Goal: Task Accomplishment & Management: Manage account settings

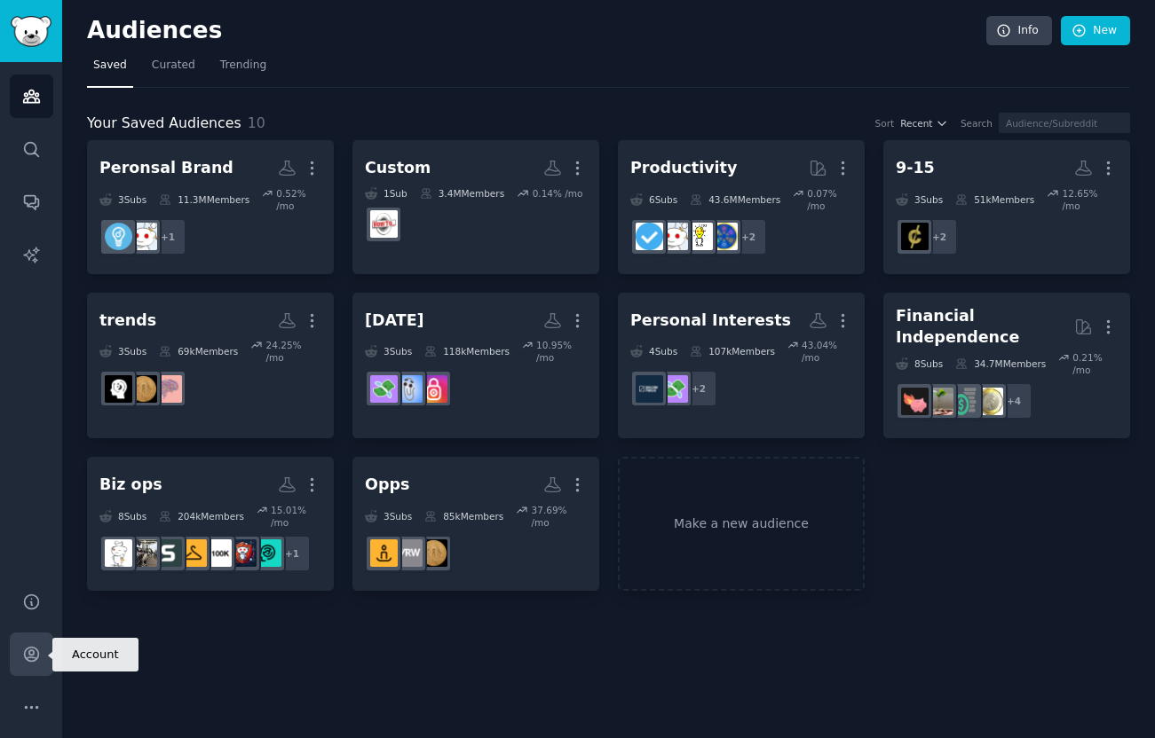
click at [31, 656] on icon "Sidebar" at bounding box center [31, 654] width 19 height 19
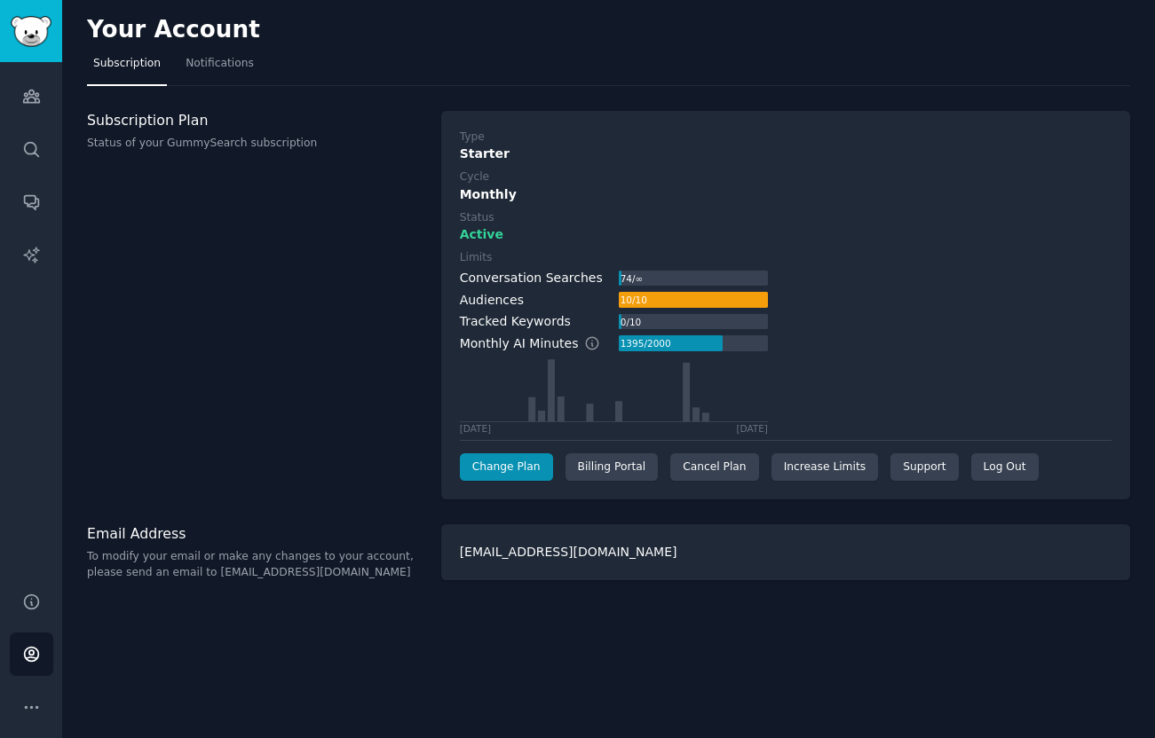
click at [97, 149] on p "Status of your GummySearch subscription" at bounding box center [254, 144] width 335 height 16
drag, startPoint x: 97, startPoint y: 149, endPoint x: 327, endPoint y: 148, distance: 229.8
click at [327, 148] on p "Status of your GummySearch subscription" at bounding box center [254, 144] width 335 height 16
click at [595, 487] on div "Type Starter Cycle Monthly Status Active Limits Conversation Searches 74 / ∞ Au…" at bounding box center [785, 306] width 689 height 390
click at [595, 476] on div "Billing Portal" at bounding box center [611, 467] width 93 height 28
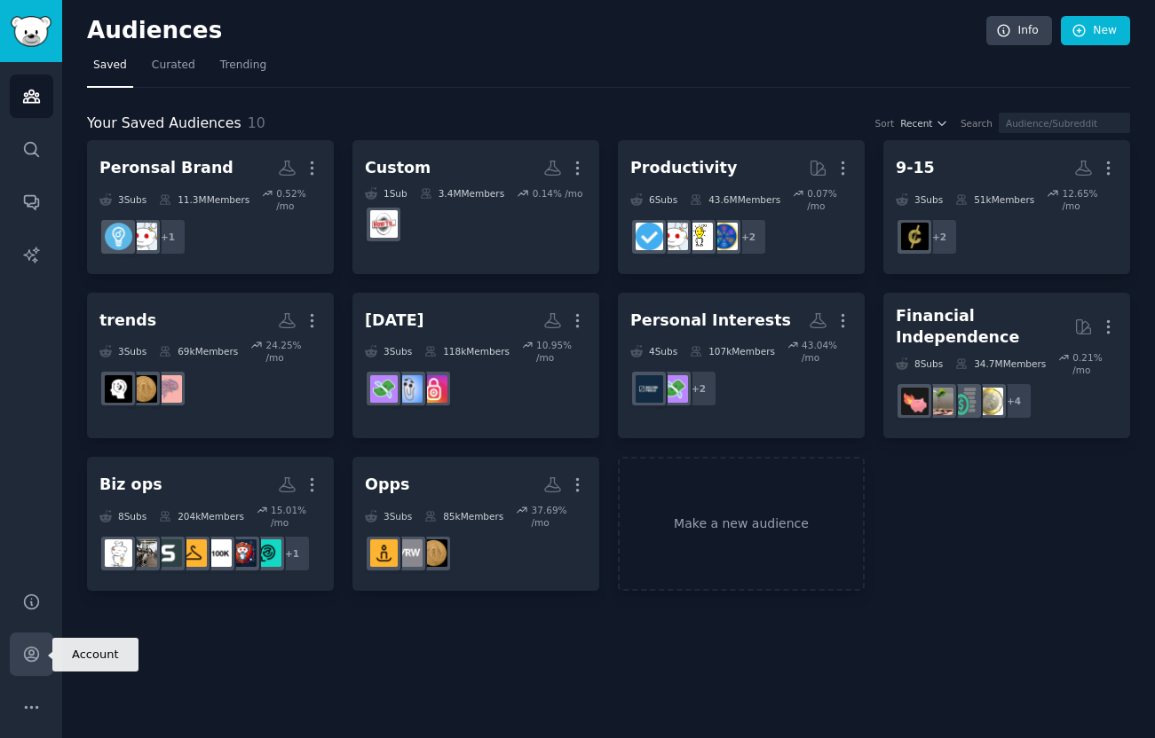
click at [28, 659] on icon "Sidebar" at bounding box center [31, 655] width 14 height 14
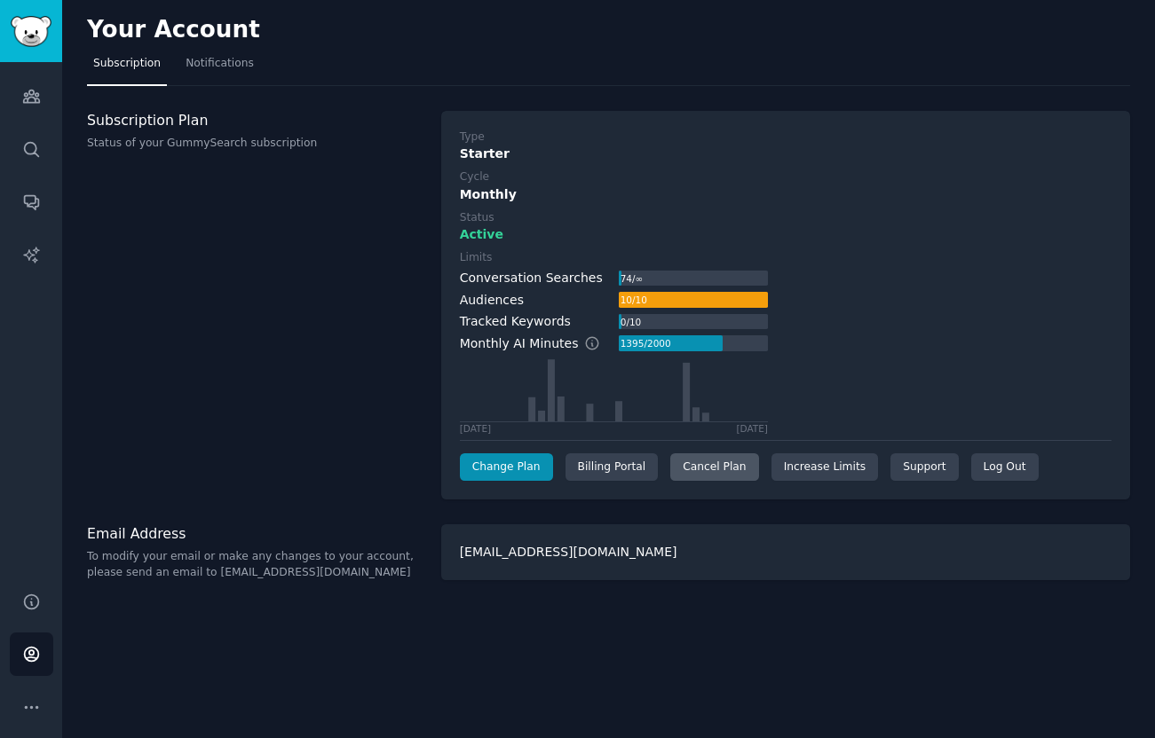
click at [721, 475] on div "Cancel Plan" at bounding box center [714, 467] width 88 height 28
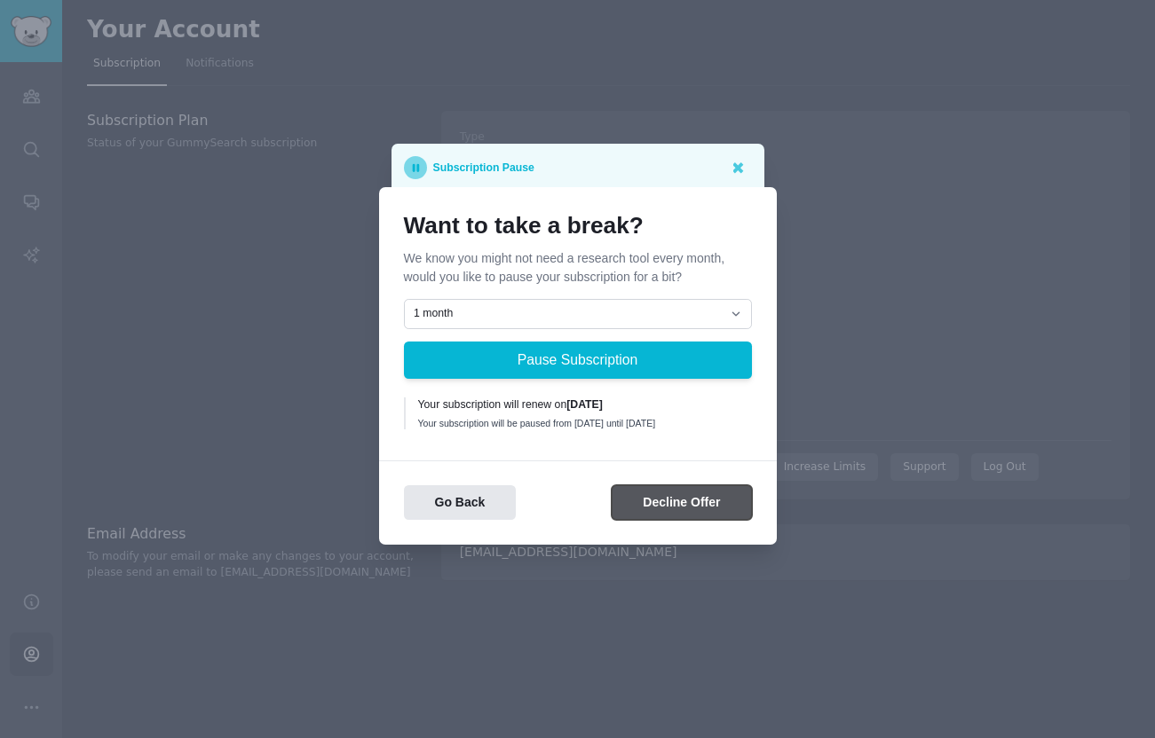
click at [642, 508] on button "Decline Offer" at bounding box center [680, 502] width 139 height 35
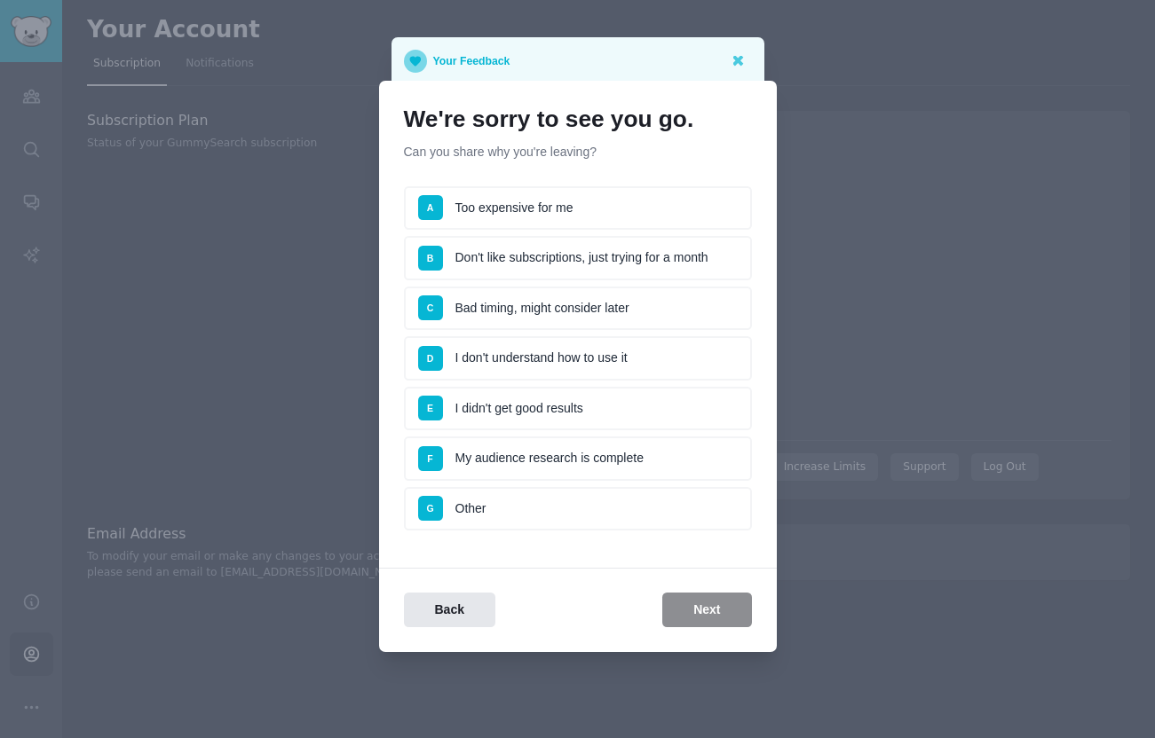
drag, startPoint x: 614, startPoint y: 200, endPoint x: 527, endPoint y: 269, distance: 111.1
click at [527, 268] on ul "A Too expensive for me B Don't like subscriptions, just trying for a month C Ba…" at bounding box center [578, 358] width 348 height 345
click at [498, 356] on li "D I don't understand how to use it" at bounding box center [578, 358] width 348 height 44
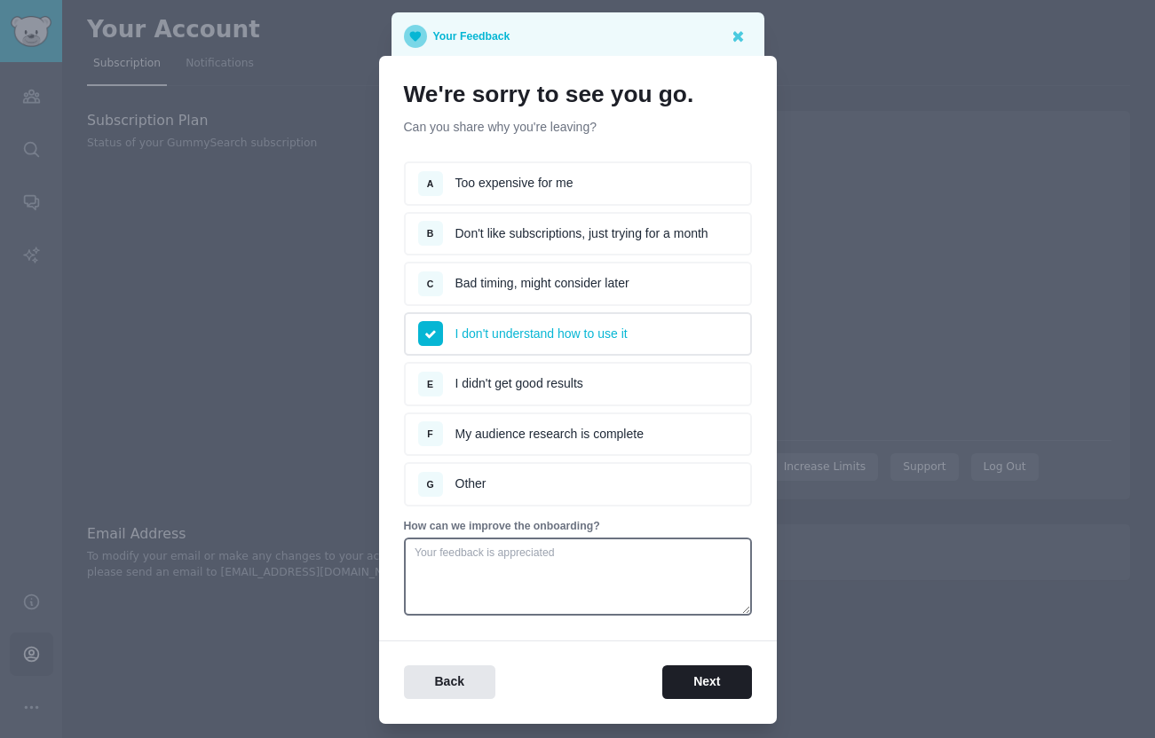
click at [488, 387] on li "E I didn't get good results" at bounding box center [578, 384] width 348 height 44
click at [709, 690] on button "Next" at bounding box center [706, 683] width 89 height 35
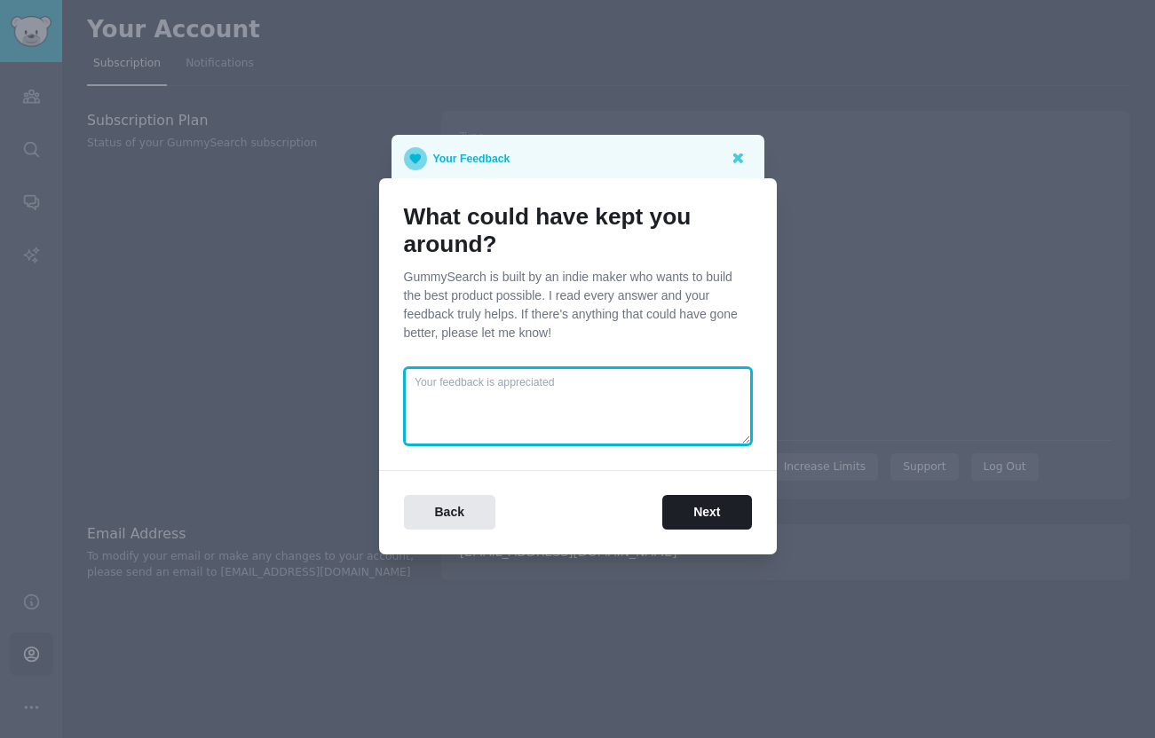
click at [485, 414] on textarea at bounding box center [578, 406] width 348 height 78
type textarea "NA"
click at [645, 534] on div "What could have kept you around? GummySearch is built by an indie maker who wan…" at bounding box center [578, 366] width 398 height 376
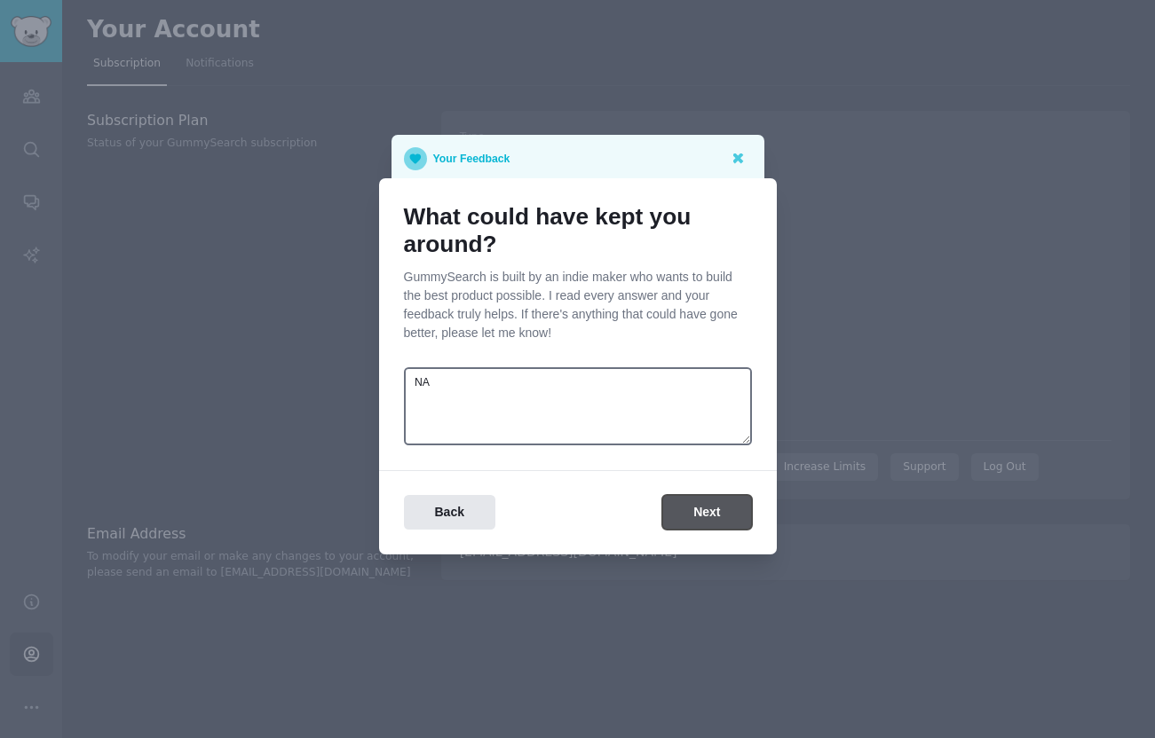
click at [744, 495] on button "Next" at bounding box center [706, 512] width 89 height 35
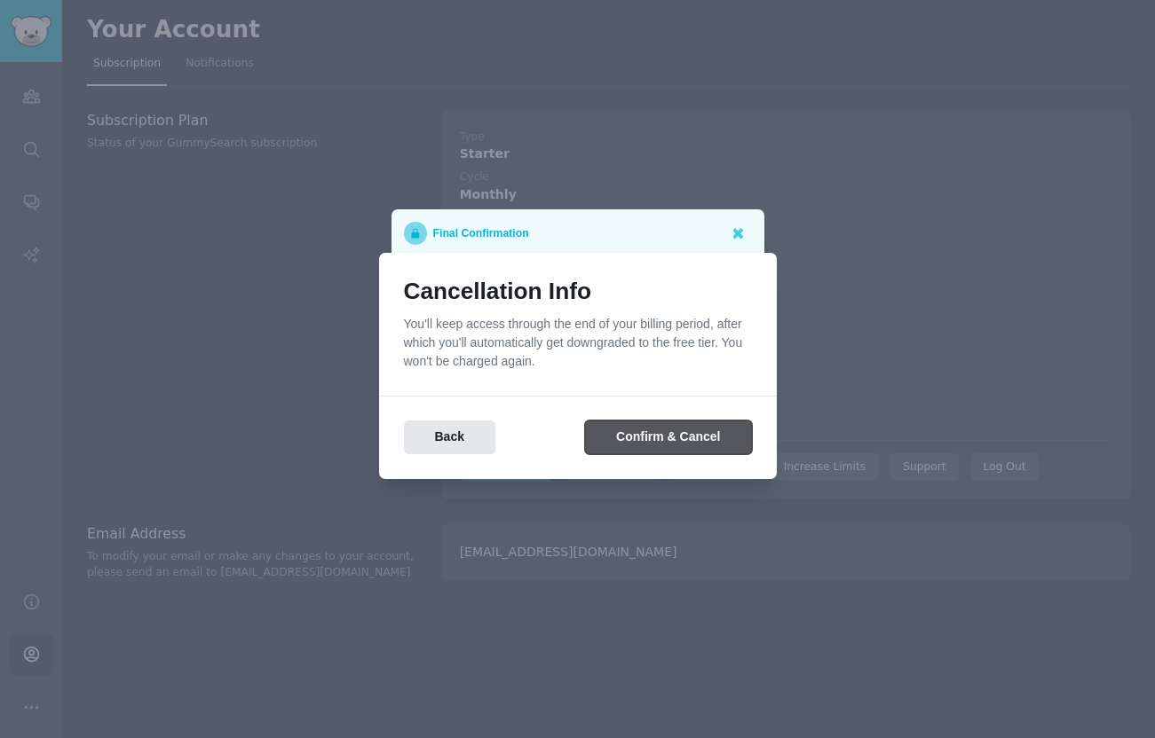
click at [674, 432] on button "Confirm & Cancel" at bounding box center [668, 438] width 166 height 35
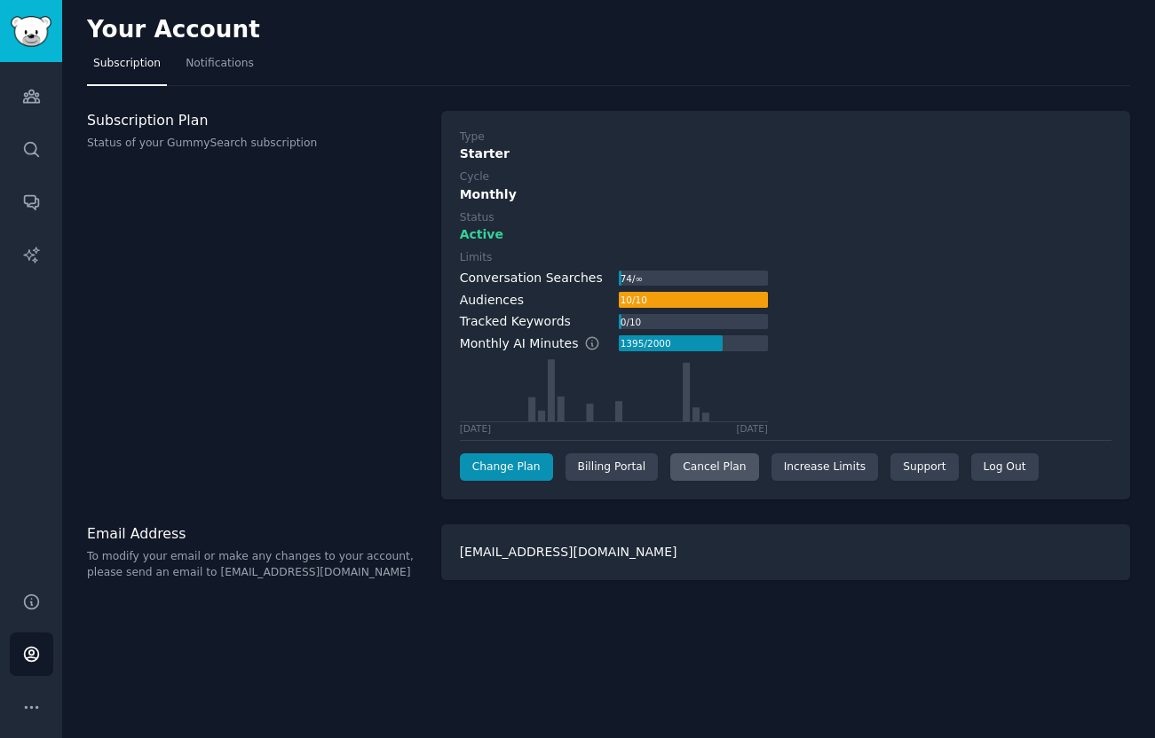
click at [710, 468] on div "Cancel Plan" at bounding box center [714, 467] width 88 height 28
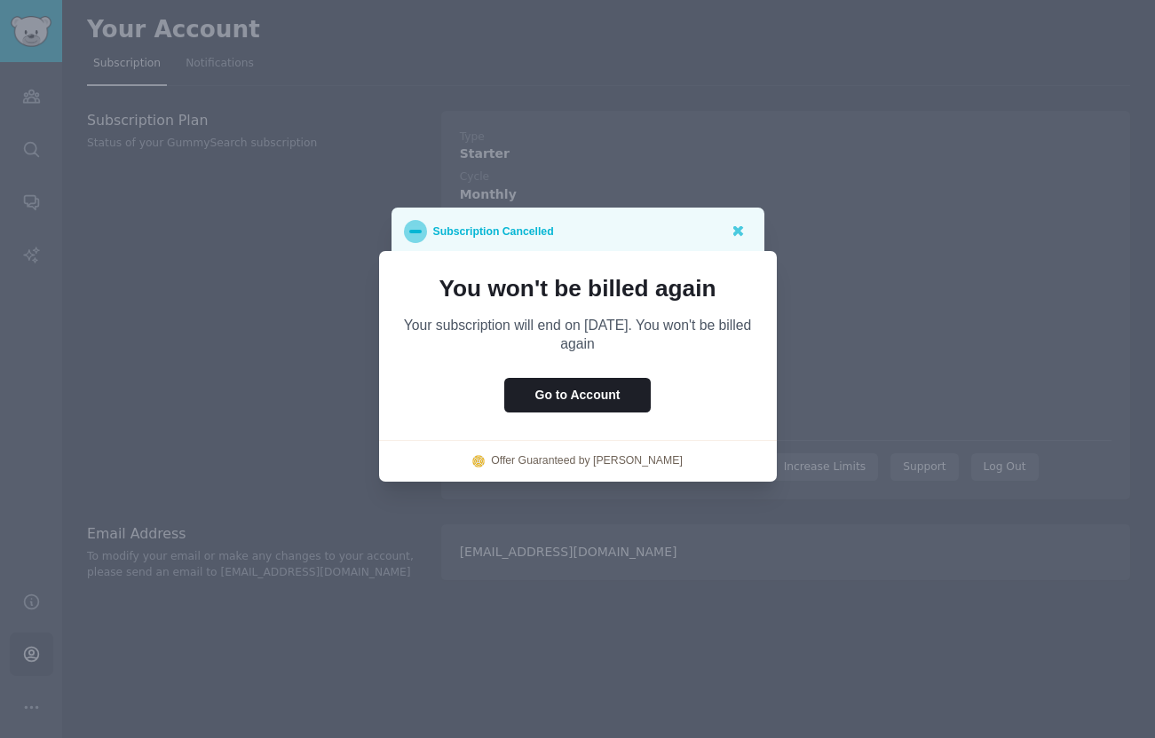
drag, startPoint x: 587, startPoint y: 343, endPoint x: 373, endPoint y: 327, distance: 215.4
click at [373, 327] on div "Subscription Cancelled You won't be billed again Your subscription will end on …" at bounding box center [577, 369] width 1155 height 738
click at [410, 323] on p "Your subscription will end on 9/30/2025. You won't be billed again" at bounding box center [578, 334] width 348 height 37
drag, startPoint x: 416, startPoint y: 323, endPoint x: 722, endPoint y: 354, distance: 307.7
click at [721, 353] on div "You won't be billed again Your subscription will end on 9/30/2025. You won't be…" at bounding box center [578, 366] width 398 height 231
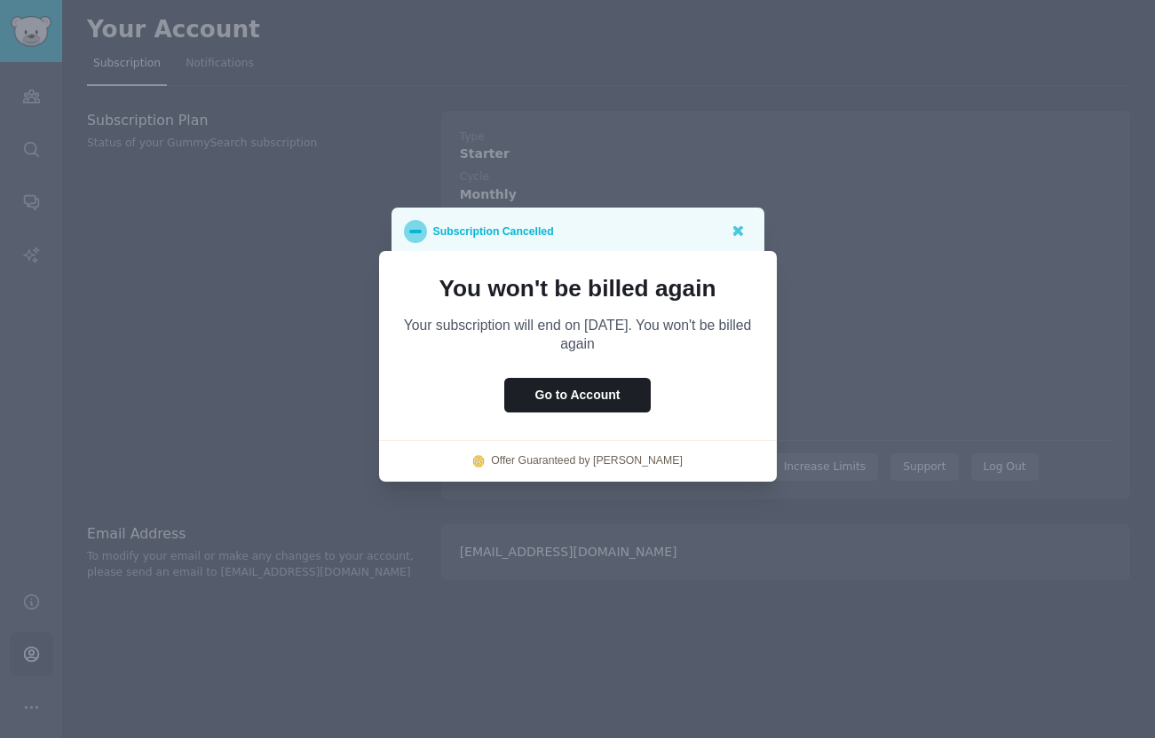
click at [722, 355] on div "You won't be billed again Your subscription will end on 9/30/2025. You won't be…" at bounding box center [578, 366] width 398 height 231
drag, startPoint x: 696, startPoint y: 363, endPoint x: 437, endPoint y: 330, distance: 260.3
click at [437, 330] on div "You won't be billed again Your subscription will end on 9/30/2025. You won't be…" at bounding box center [578, 366] width 398 height 231
drag, startPoint x: 437, startPoint y: 330, endPoint x: 404, endPoint y: 327, distance: 33.9
click at [434, 330] on p "Your subscription will end on 9/30/2025. You won't be billed again" at bounding box center [578, 334] width 348 height 37
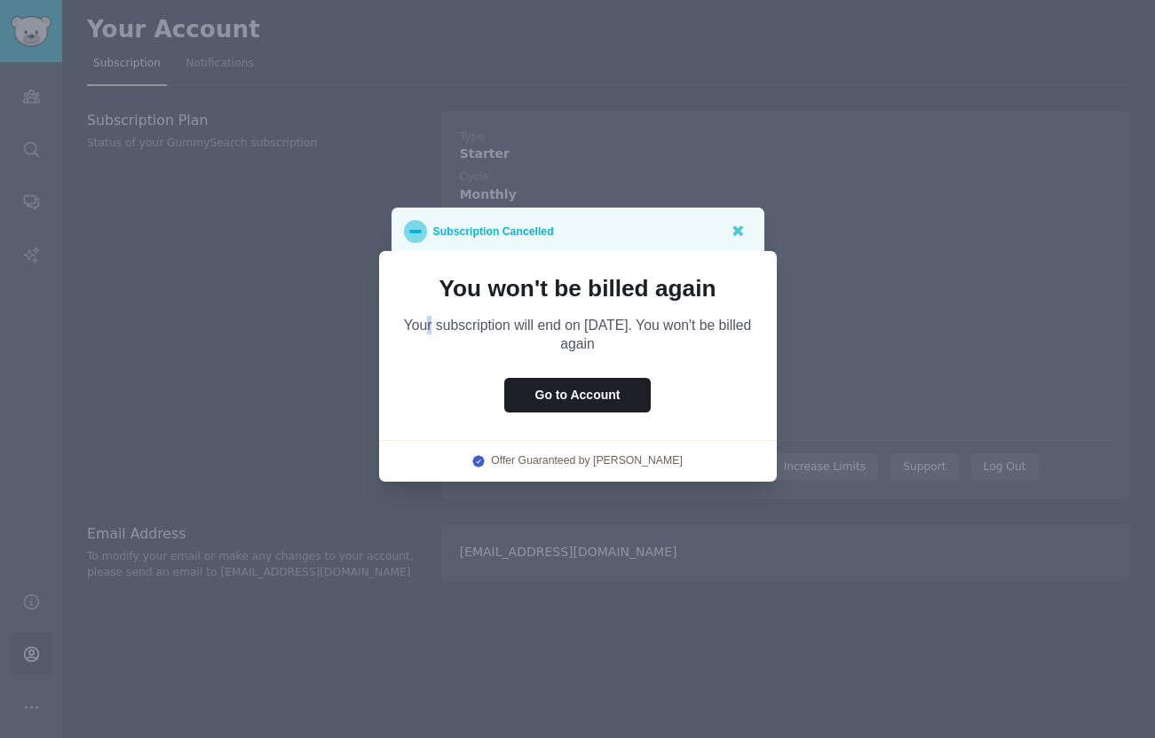
drag, startPoint x: 631, startPoint y: 339, endPoint x: 705, endPoint y: 351, distance: 75.4
click at [705, 351] on p "Your subscription will end on 9/30/2025. You won't be billed again" at bounding box center [578, 334] width 348 height 37
click at [739, 239] on icon at bounding box center [737, 230] width 19 height 19
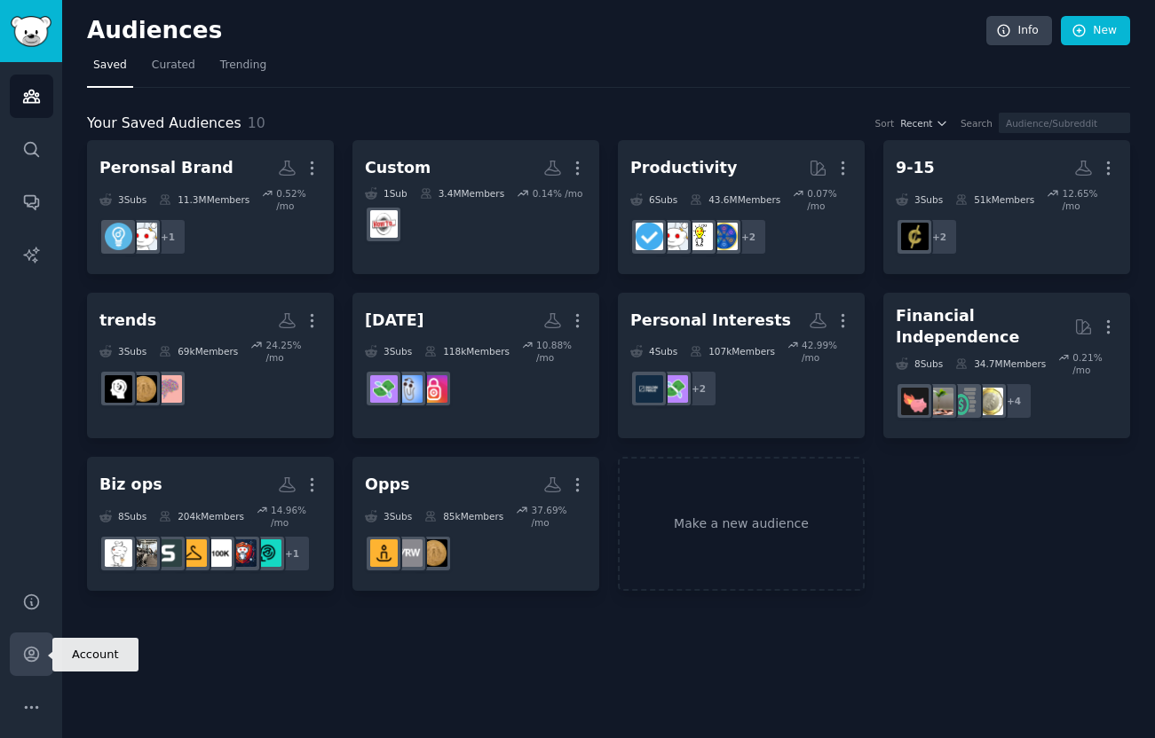
click at [33, 661] on icon "Sidebar" at bounding box center [31, 655] width 14 height 14
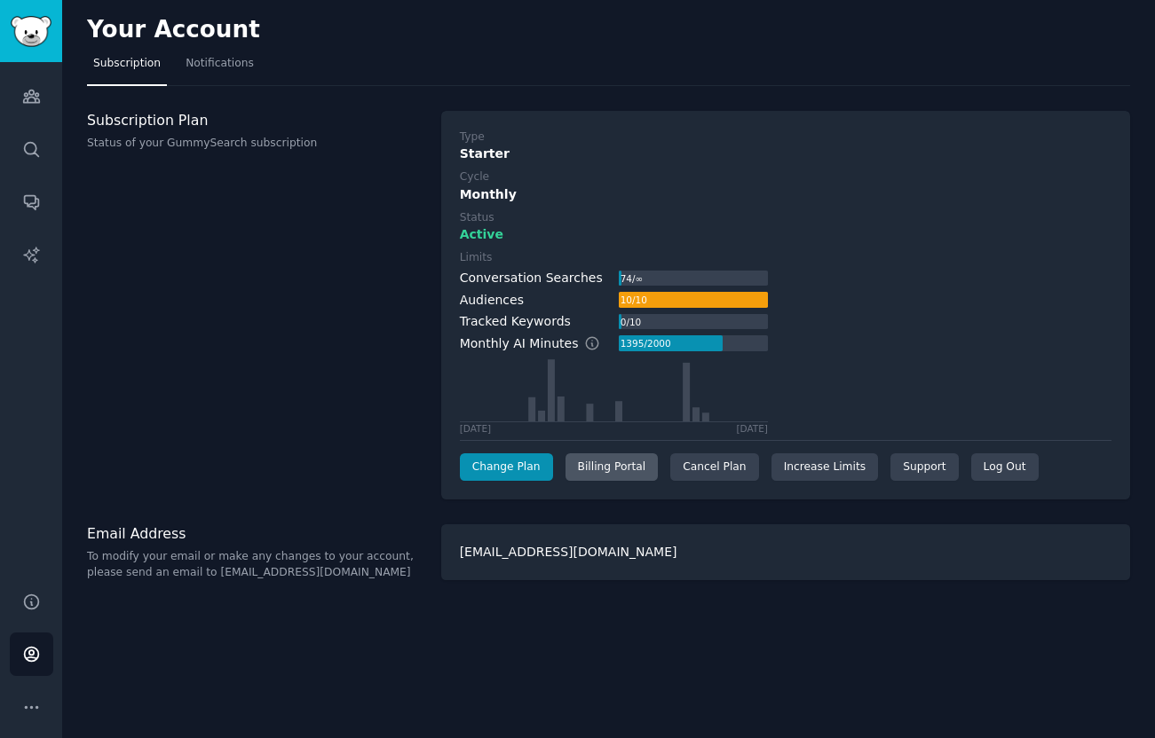
click at [616, 472] on div "Billing Portal" at bounding box center [611, 467] width 93 height 28
